Goal: Information Seeking & Learning: Understand process/instructions

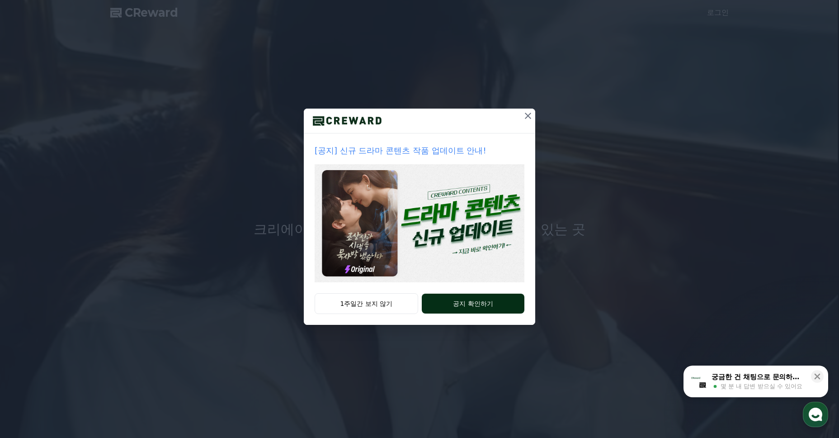
click at [461, 296] on button "공지 확인하기" at bounding box center [473, 304] width 103 height 20
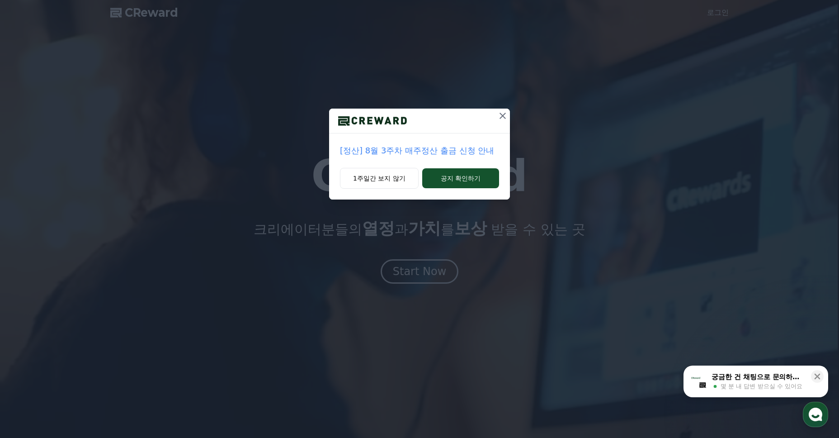
click at [505, 116] on icon at bounding box center [503, 115] width 11 height 11
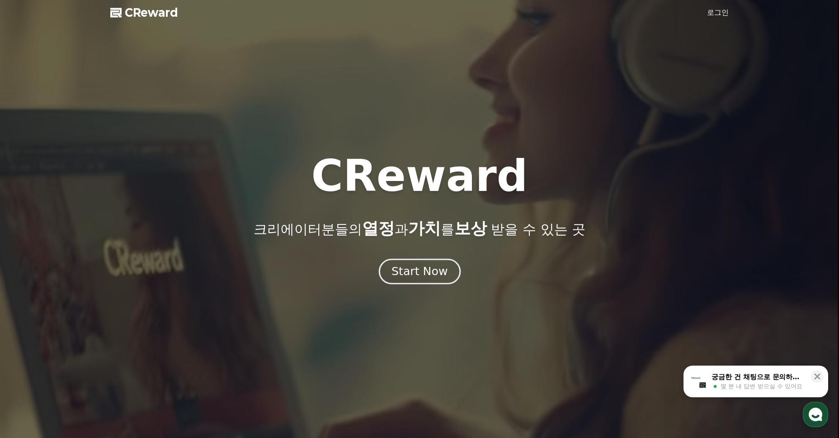
click at [419, 271] on div "Start Now" at bounding box center [420, 271] width 56 height 15
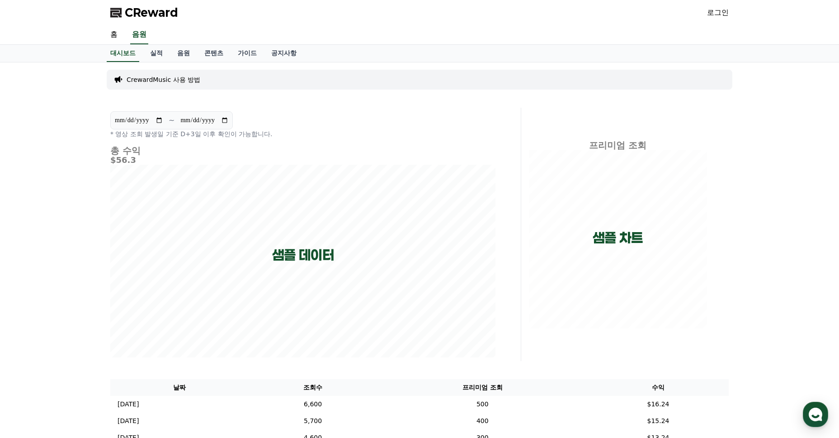
click at [391, 117] on div "**********" at bounding box center [302, 124] width 385 height 27
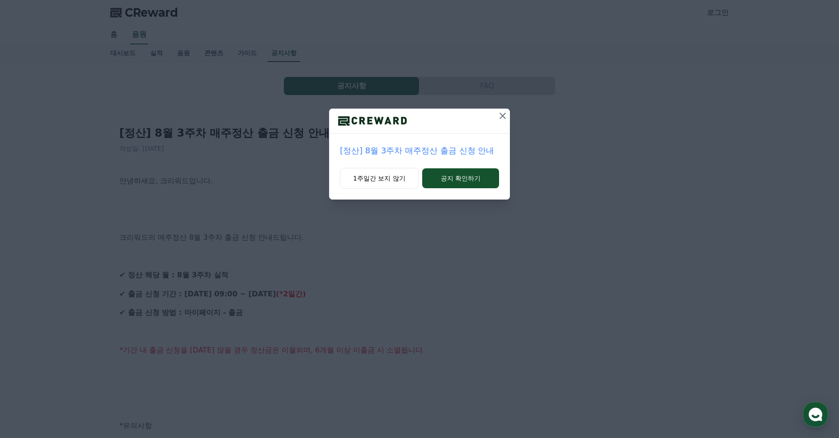
click at [501, 116] on icon at bounding box center [503, 115] width 11 height 11
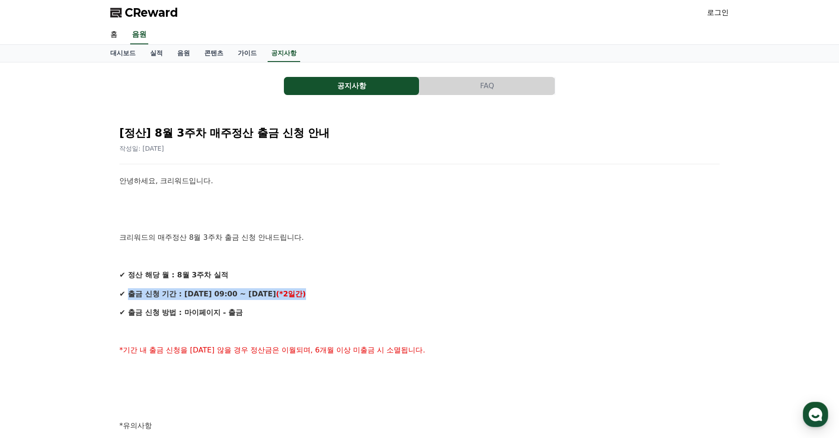
drag, startPoint x: 134, startPoint y: 291, endPoint x: 323, endPoint y: 289, distance: 188.6
click at [323, 289] on p "✔ 출금 신청 기간 : [DATE] 09:00 ~ [DATE] (*2일간)" at bounding box center [419, 294] width 601 height 12
click at [361, 260] on p at bounding box center [419, 256] width 601 height 12
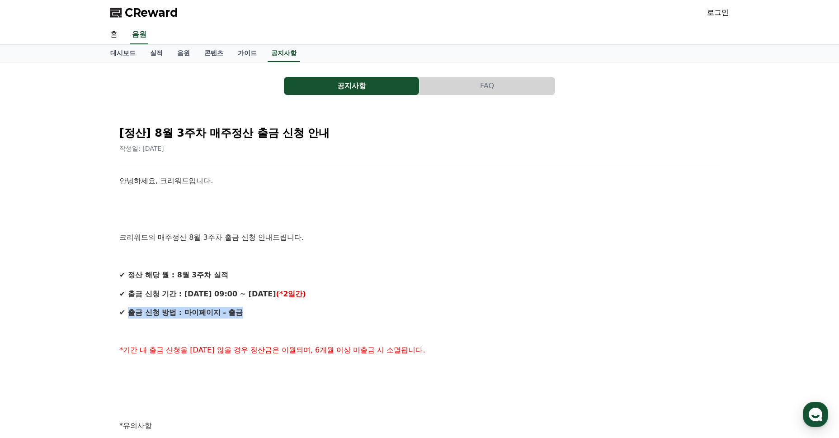
drag, startPoint x: 135, startPoint y: 313, endPoint x: 268, endPoint y: 312, distance: 133.0
click at [268, 312] on p "✔ 출금 신청 방법 : 마이페이지 - 출금" at bounding box center [419, 313] width 601 height 12
click at [395, 296] on p "✔ 출금 신청 기간 : [DATE] 09:00 ~ [DATE] (*2일간)" at bounding box center [419, 294] width 601 height 12
